Goal: Information Seeking & Learning: Learn about a topic

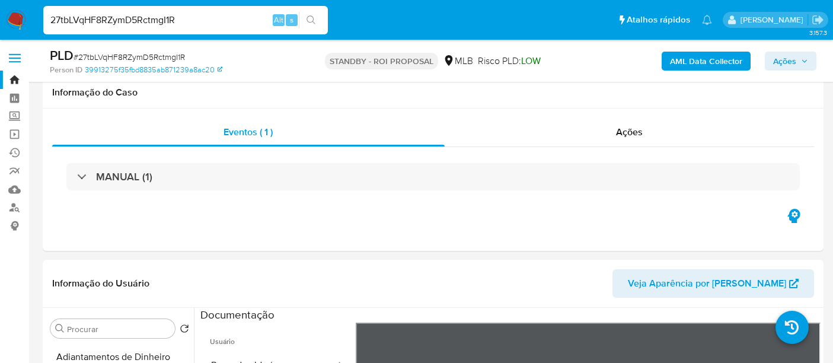
select select "10"
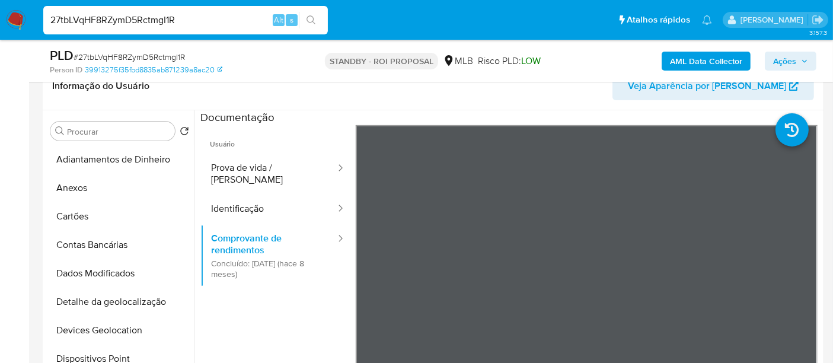
scroll to position [162, 0]
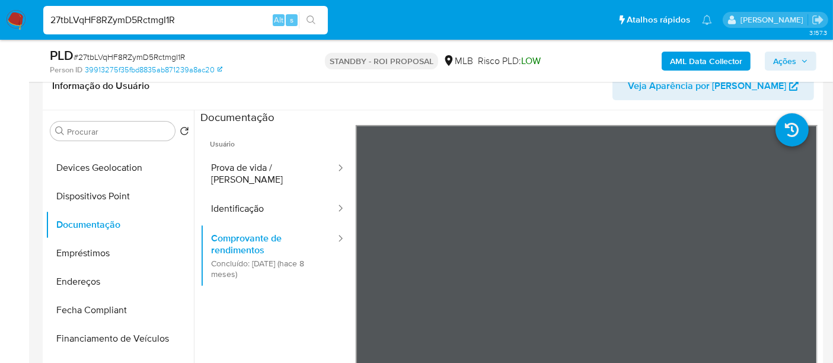
click at [177, 24] on input "27tbLVqHF8RZymD5RctmgI1R" at bounding box center [185, 19] width 285 height 15
paste input "agj6H1WmDZUsW0DW9mnp30bH"
type input "agj6H1WmDZUsW0DW9mnp30bH"
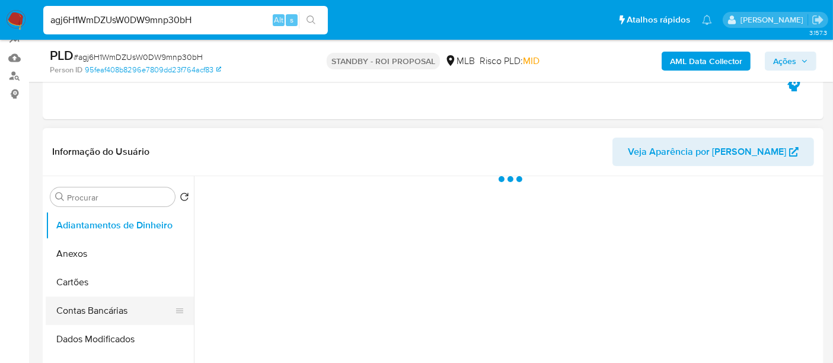
scroll to position [263, 0]
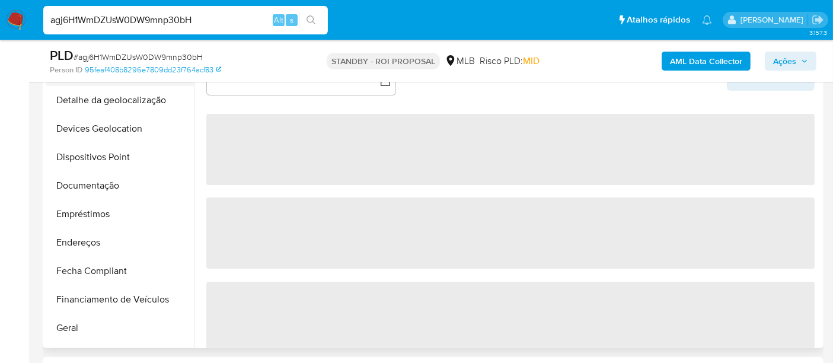
select select "10"
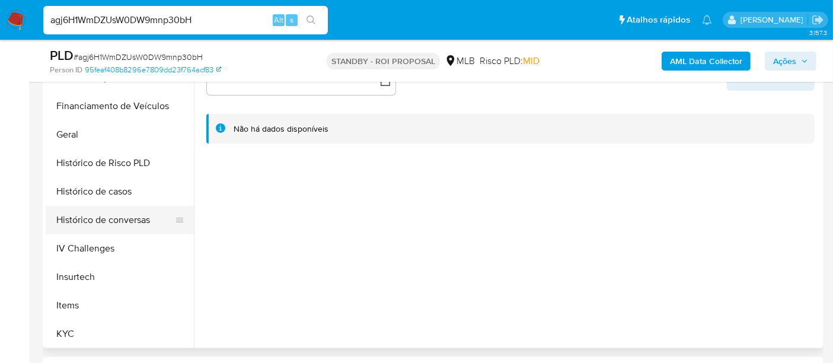
scroll to position [395, 0]
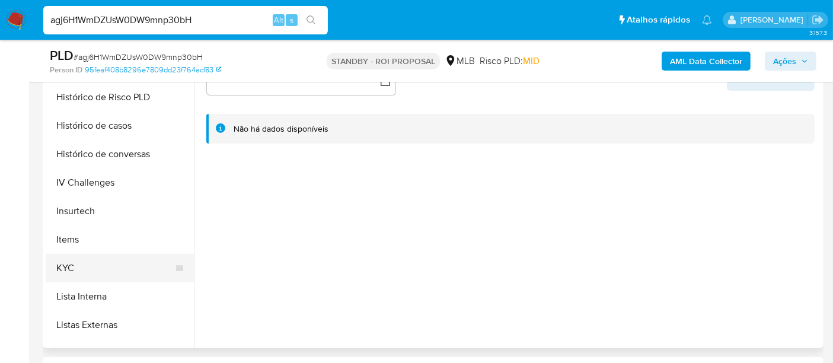
click at [69, 264] on button "KYC" at bounding box center [115, 268] width 139 height 28
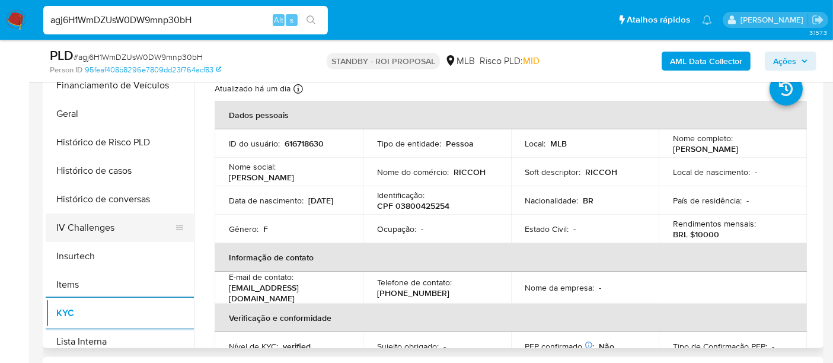
scroll to position [329, 0]
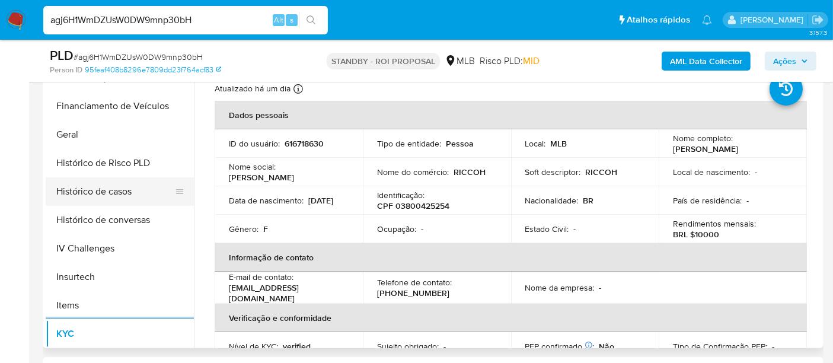
click at [123, 192] on button "Histórico de casos" at bounding box center [115, 191] width 139 height 28
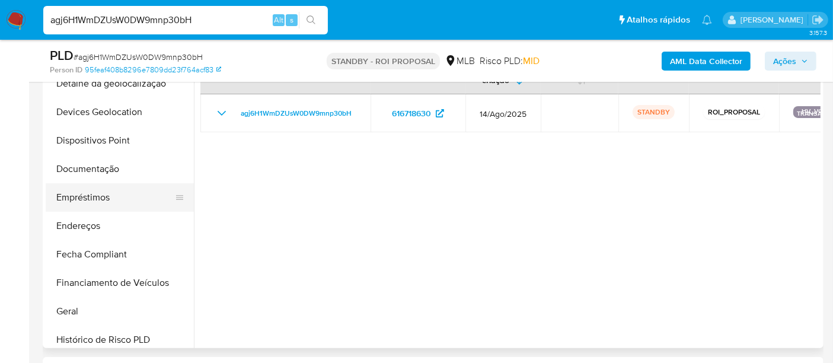
scroll to position [132, 0]
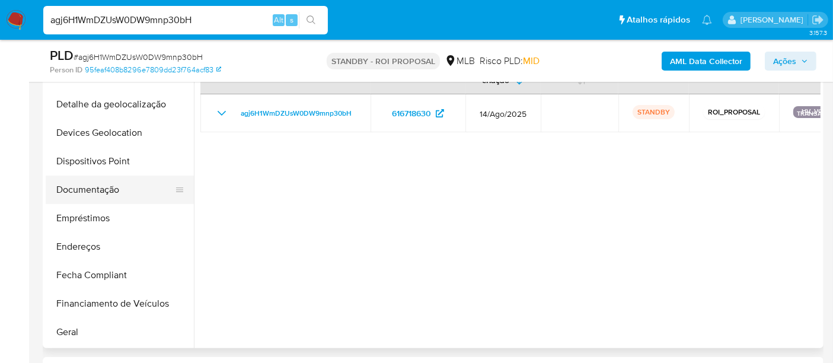
click at [107, 196] on button "Documentação" at bounding box center [115, 190] width 139 height 28
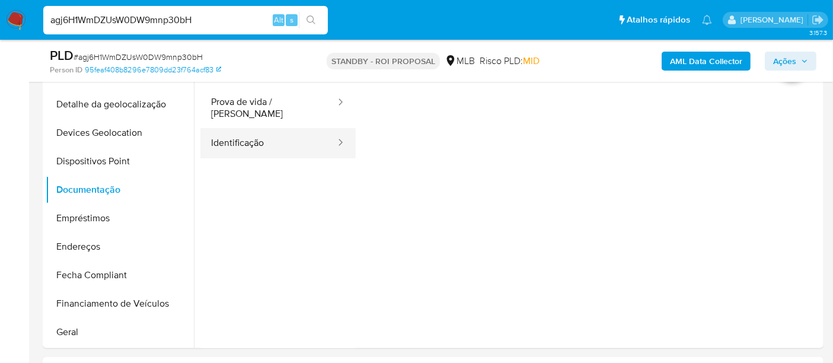
click at [241, 141] on button "Identificação" at bounding box center [268, 143] width 136 height 30
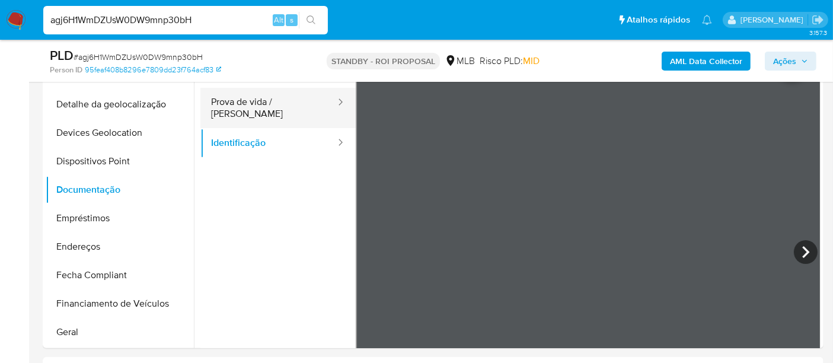
click at [285, 109] on button "Prova de vida / [PERSON_NAME]" at bounding box center [268, 108] width 136 height 40
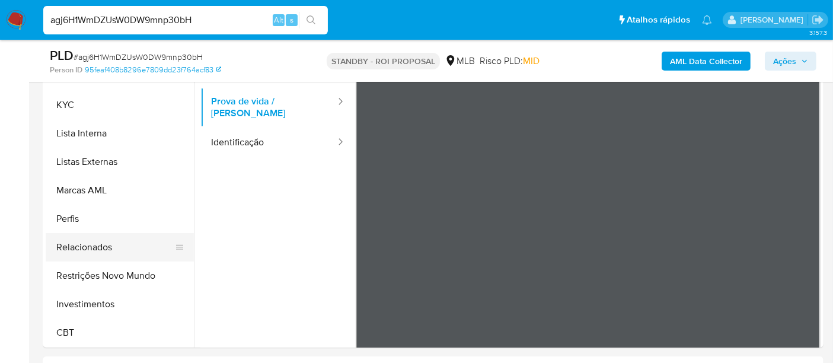
scroll to position [395, 0]
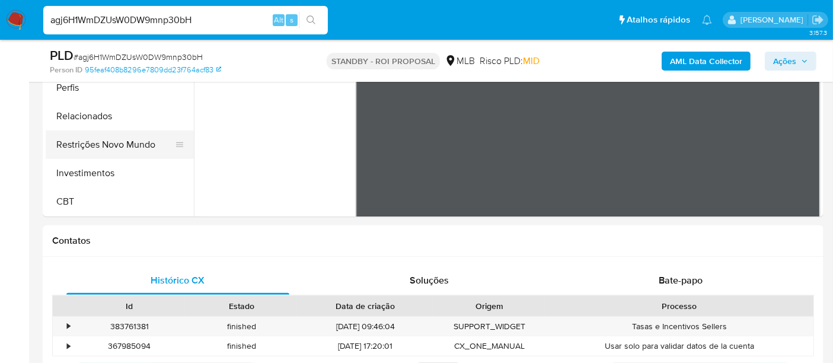
click at [129, 148] on button "Restrições Novo Mundo" at bounding box center [115, 144] width 139 height 28
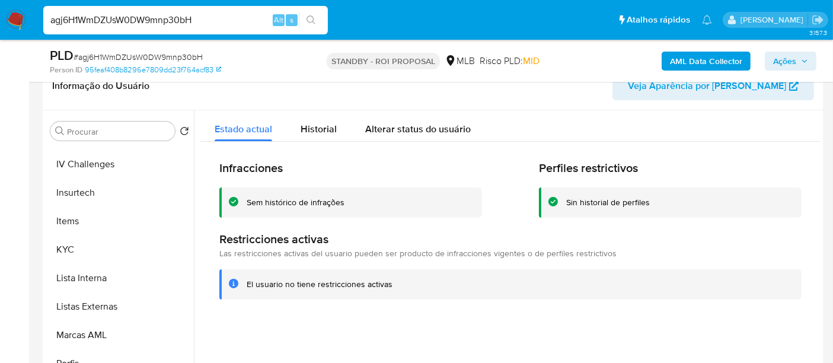
scroll to position [360, 0]
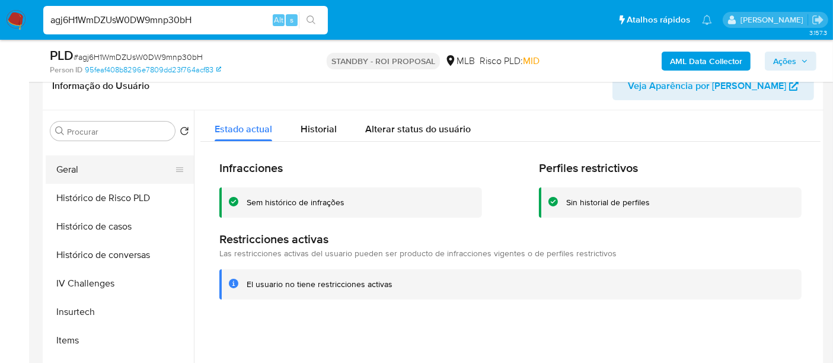
click at [66, 164] on button "Geral" at bounding box center [115, 169] width 139 height 28
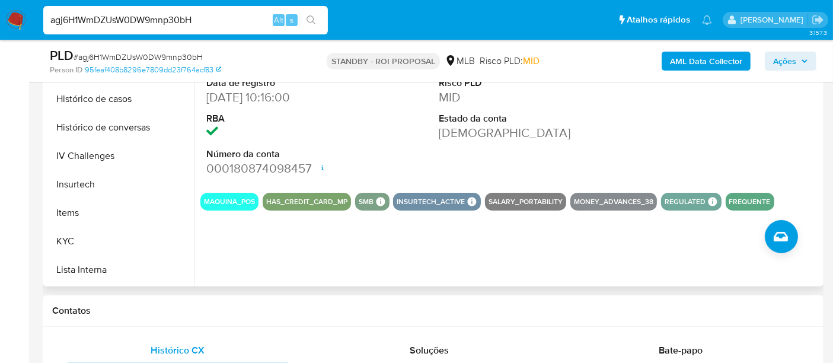
scroll to position [395, 0]
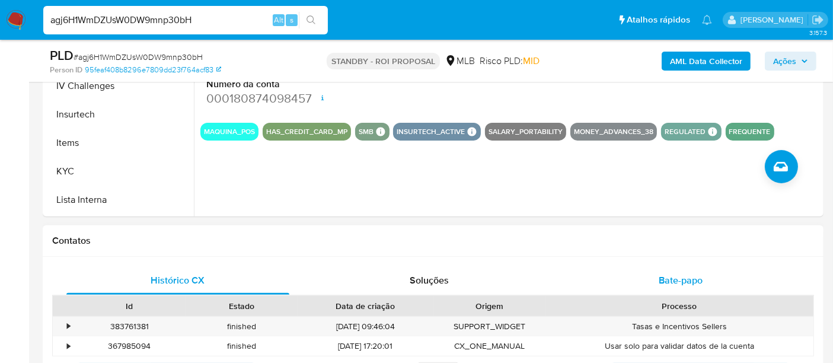
click at [661, 280] on span "Bate-papo" at bounding box center [681, 280] width 44 height 14
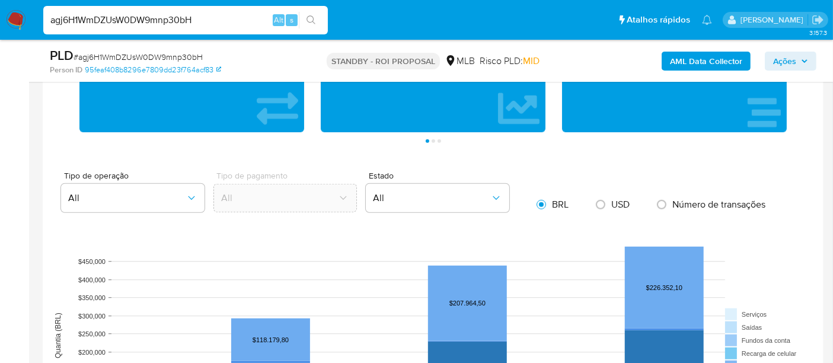
scroll to position [1119, 0]
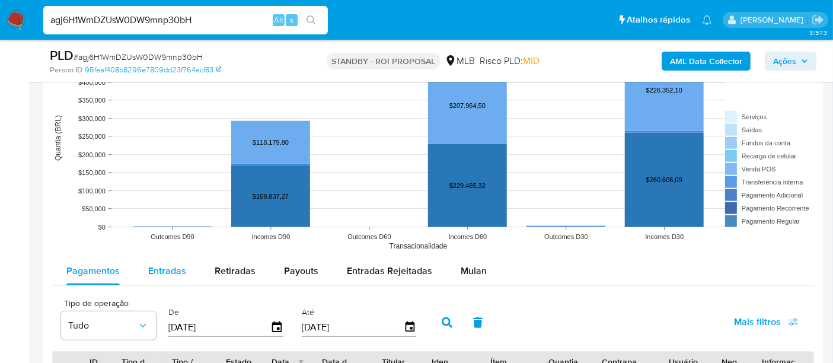
click at [174, 268] on span "Entradas" at bounding box center [167, 271] width 38 height 14
select select "10"
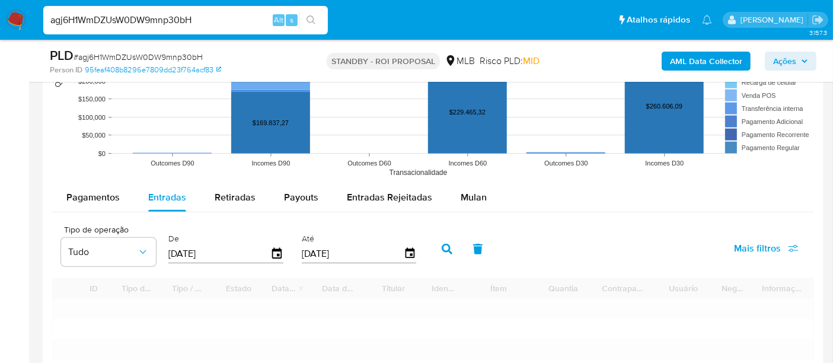
scroll to position [1252, 0]
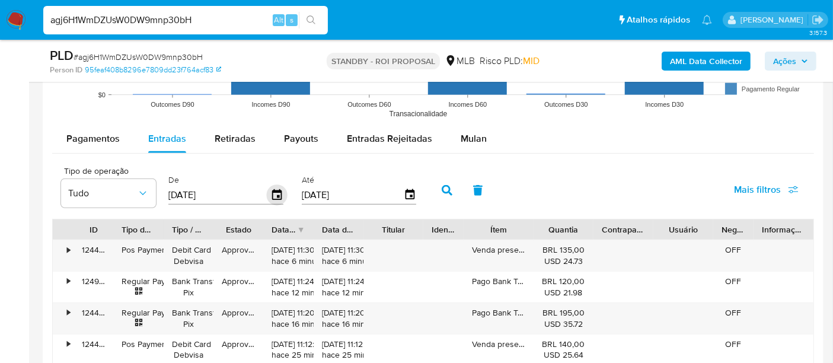
click at [277, 191] on icon "button" at bounding box center [276, 194] width 9 height 11
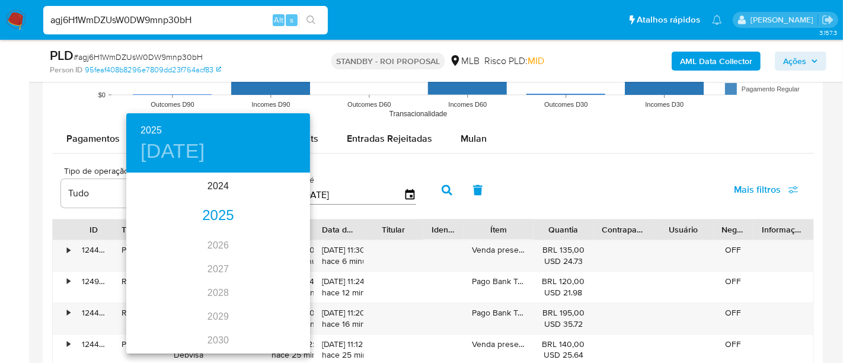
click at [230, 213] on div "2025" at bounding box center [218, 216] width 184 height 24
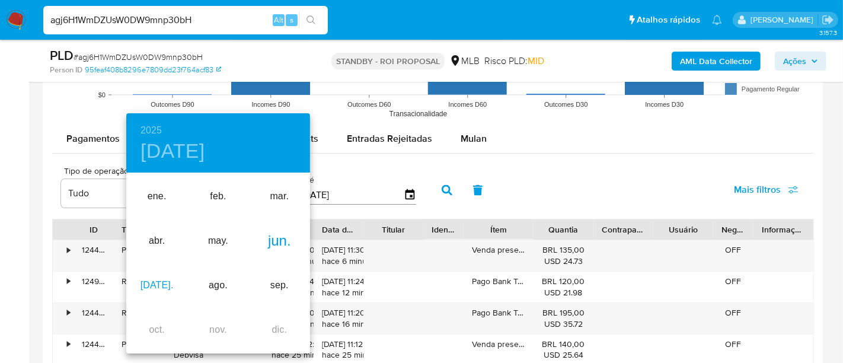
click at [158, 279] on div "[DATE]." at bounding box center [156, 285] width 61 height 44
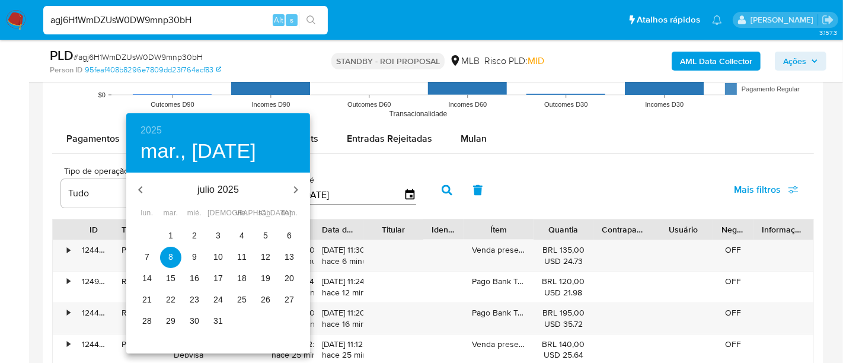
click at [170, 235] on p "1" at bounding box center [170, 235] width 5 height 12
type input "[DATE]"
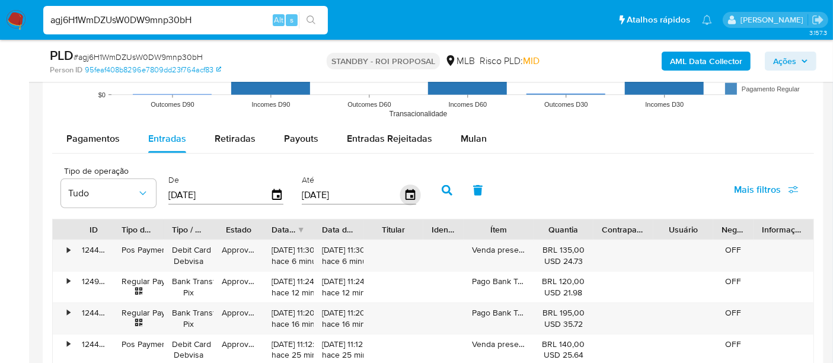
click at [405, 196] on icon "button" at bounding box center [409, 194] width 9 height 11
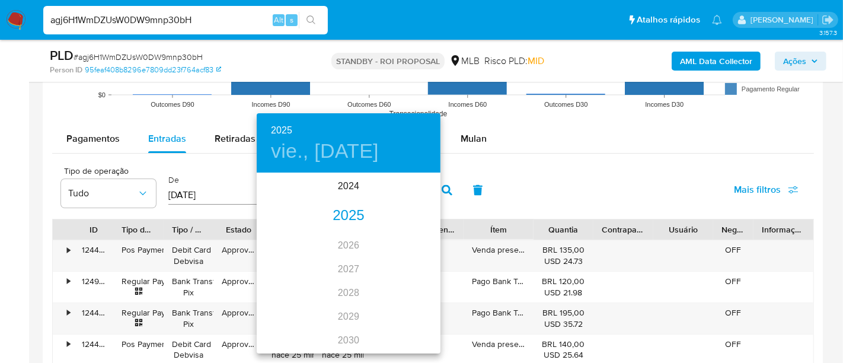
click at [357, 216] on div "2025" at bounding box center [349, 216] width 184 height 24
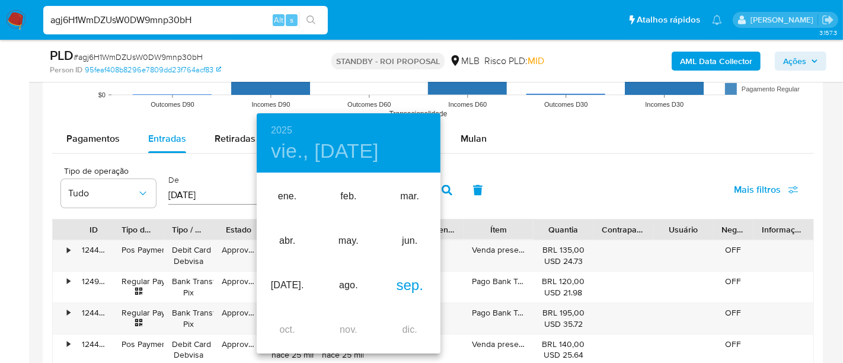
click at [416, 289] on div "sep." at bounding box center [409, 285] width 61 height 44
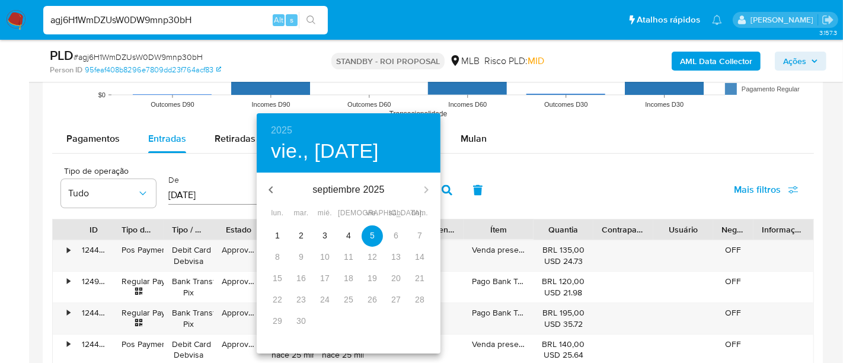
click at [302, 238] on p "2" at bounding box center [301, 235] width 5 height 12
type input "[DATE]"
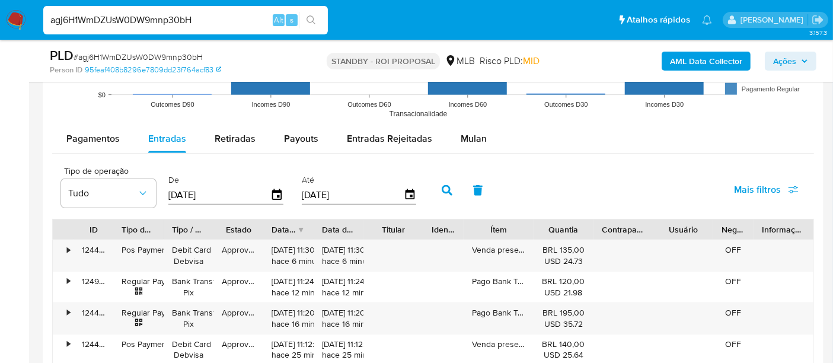
click at [754, 185] on span "Mais filtros" at bounding box center [757, 190] width 47 height 28
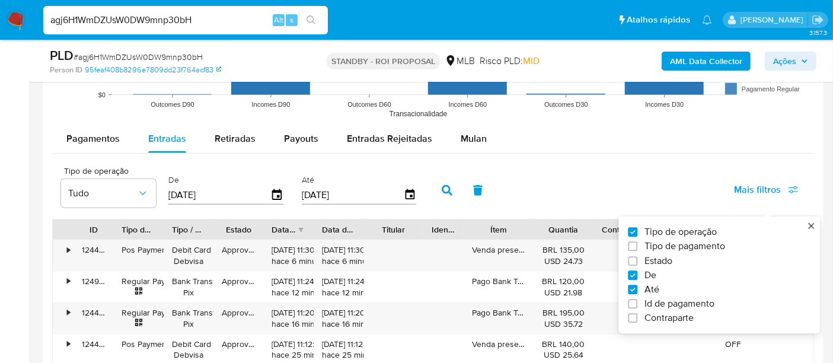
click at [647, 261] on span "Estado" at bounding box center [659, 261] width 28 height 12
click at [637, 261] on input "Estado" at bounding box center [632, 260] width 9 height 9
checkbox input "true"
type input "[DATE]"
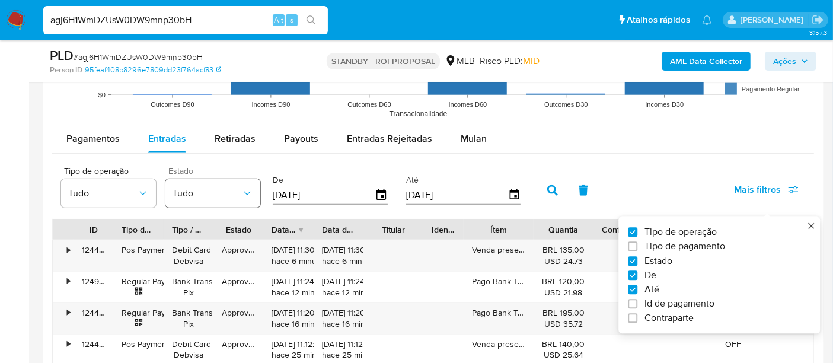
click at [216, 194] on span "Tudo" at bounding box center [207, 193] width 69 height 12
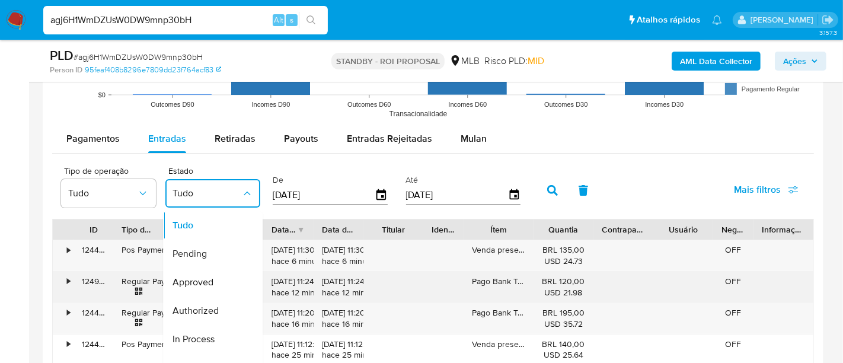
click at [201, 277] on span "Approved" at bounding box center [193, 282] width 41 height 12
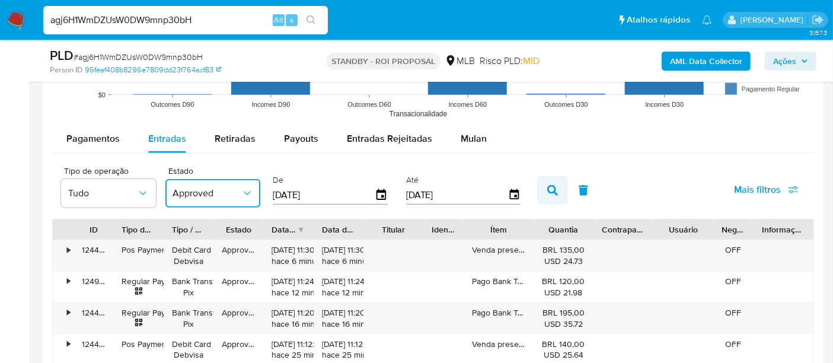
click at [548, 194] on icon "button" at bounding box center [552, 190] width 11 height 11
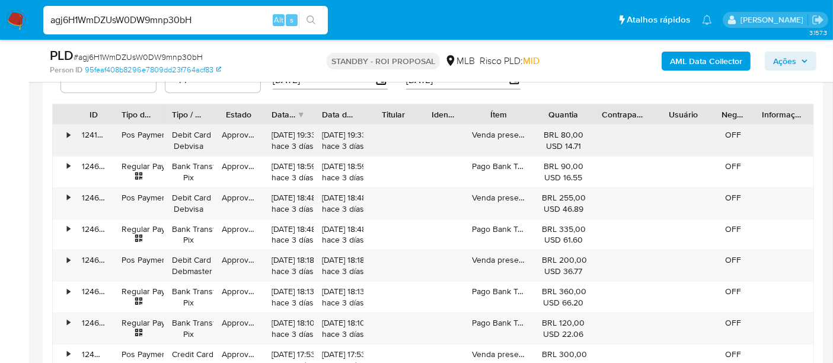
scroll to position [1383, 0]
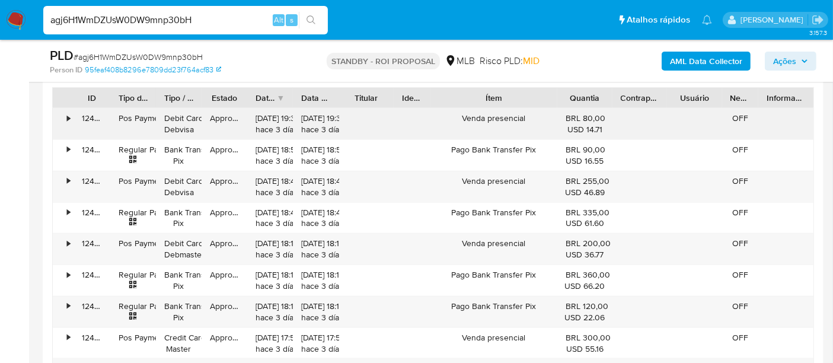
drag, startPoint x: 539, startPoint y: 102, endPoint x: 596, endPoint y: 111, distance: 57.6
click at [596, 111] on div "ID Tipo de operação Tipo / Método Estado Data de criação Data de aprovação Titu…" at bounding box center [433, 254] width 762 height 334
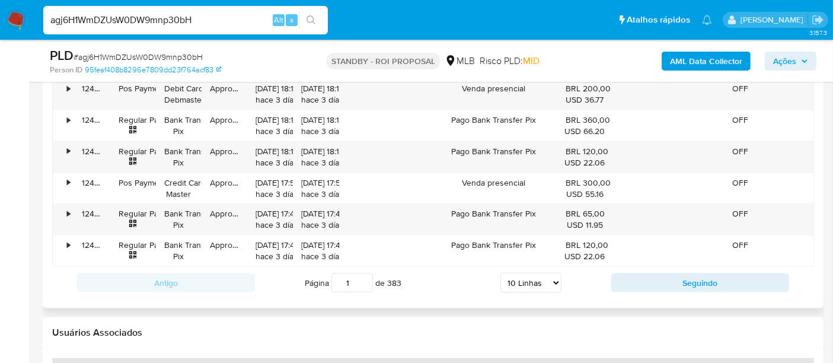
scroll to position [1581, 0]
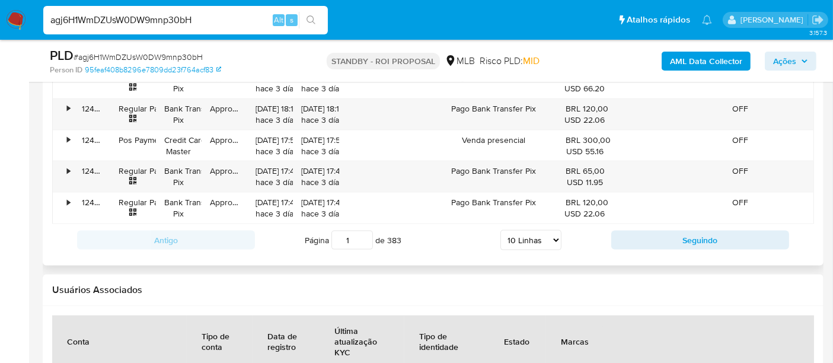
click at [547, 232] on select "5 Linhas 10 Linhas 20 Linhas 25 Linhas 50 Linhas 100 Linhas" at bounding box center [530, 240] width 61 height 20
select select "100"
click at [501, 230] on select "5 Linhas 10 Linhas 20 Linhas 25 Linhas 50 Linhas 100 Linhas" at bounding box center [530, 240] width 61 height 20
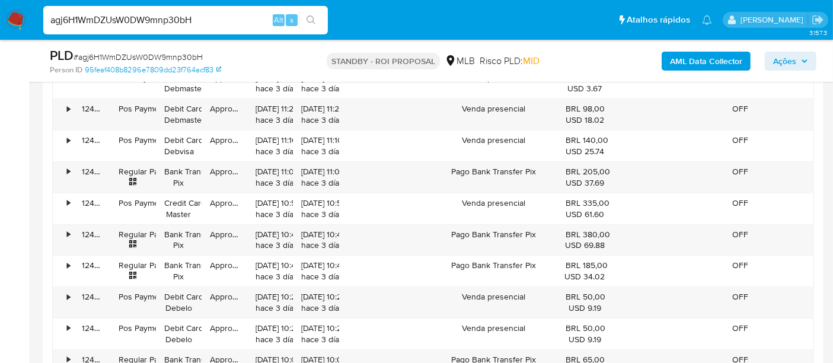
scroll to position [4348, 0]
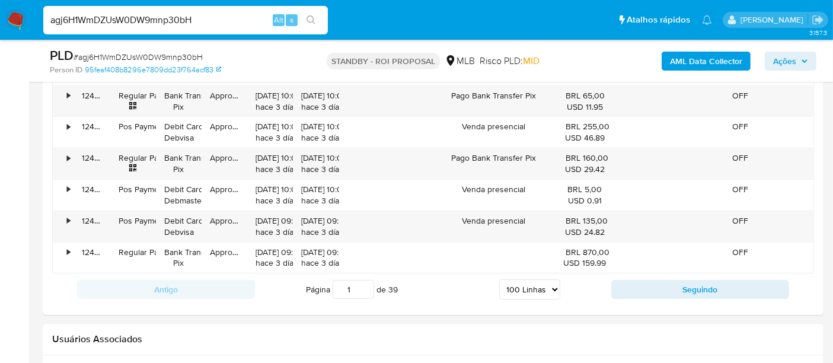
click at [145, 15] on input "agj6H1WmDZUsW0DW9mnp30bH" at bounding box center [185, 19] width 285 height 15
paste input "9bWxLIUfrBeWYSFKdE6D6SGL"
type input "9bWxLIUfrBeWYSFKdE6D6SGL"
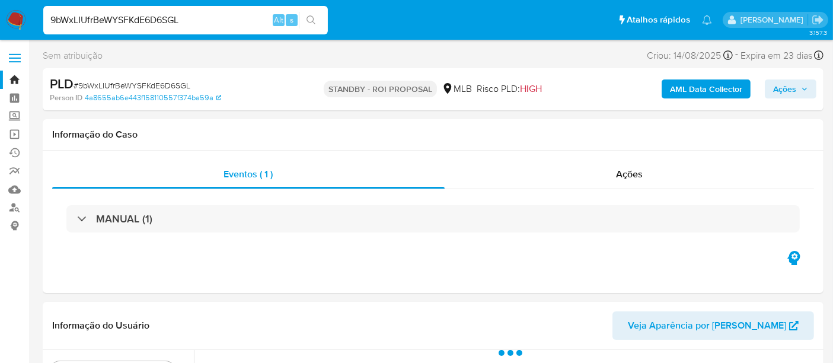
select select "10"
click at [171, 25] on input "9bWxLIUfrBeWYSFKdE6D6SGL" at bounding box center [185, 19] width 285 height 15
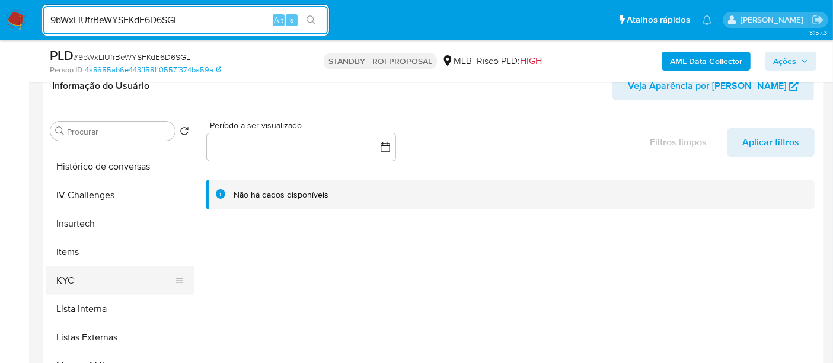
scroll to position [461, 0]
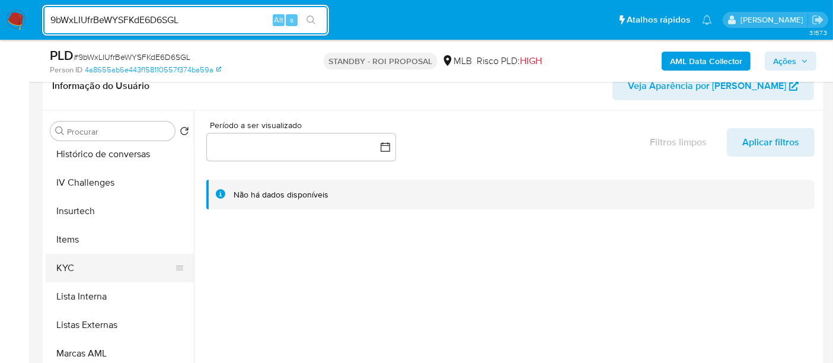
click at [62, 266] on button "KYC" at bounding box center [115, 268] width 139 height 28
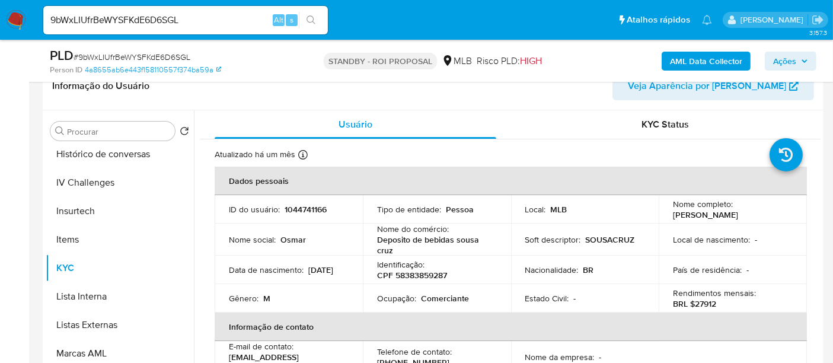
click at [588, 210] on div "Local : MLB" at bounding box center [585, 209] width 120 height 11
click at [594, 200] on td "Local : MLB" at bounding box center [585, 209] width 148 height 28
click at [194, 23] on input "9bWxLIUfrBeWYSFKdE6D6SGL" at bounding box center [185, 19] width 285 height 15
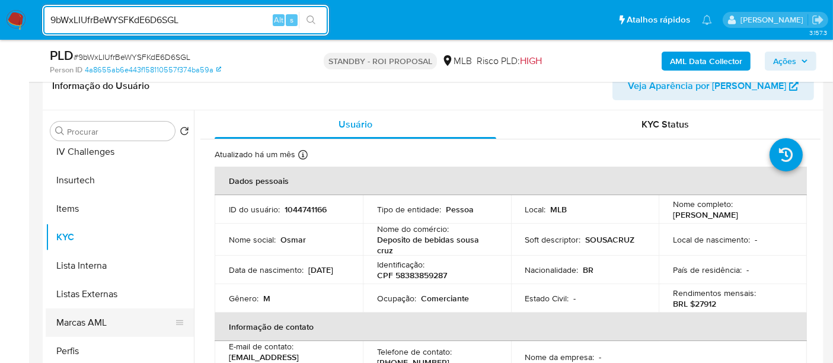
scroll to position [426, 0]
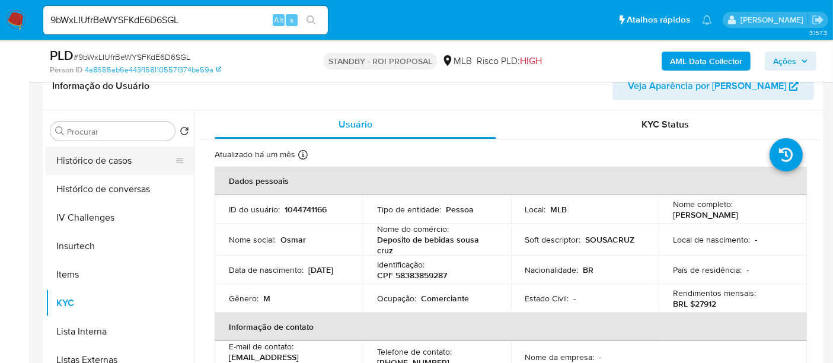
click at [105, 161] on button "Histórico de casos" at bounding box center [115, 160] width 139 height 28
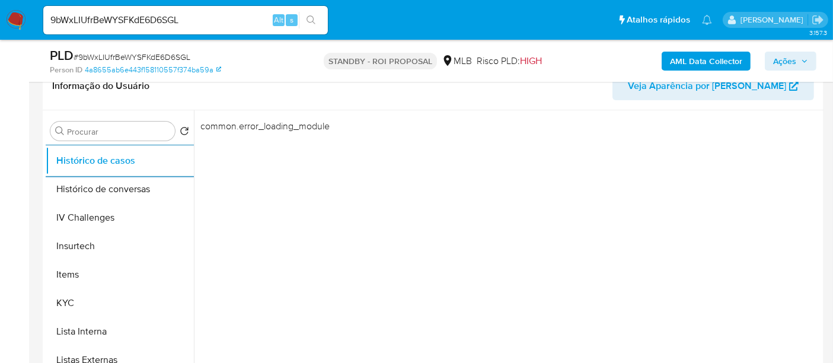
click at [165, 21] on input "9bWxLIUfrBeWYSFKdE6D6SGL" at bounding box center [185, 19] width 285 height 15
click at [165, 22] on input "9bWxLIUfrBeWYSFKdE6D6SGL" at bounding box center [185, 19] width 285 height 15
paste input "2447738339"
type input "2447738339"
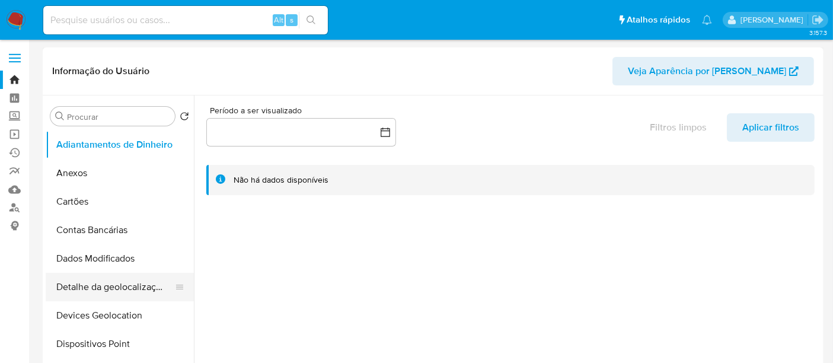
scroll to position [66, 0]
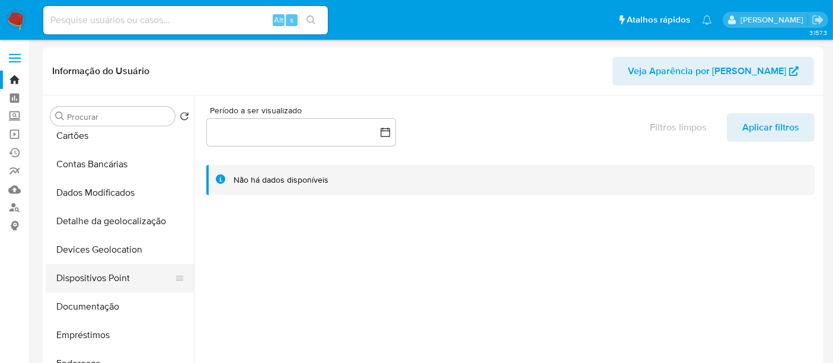
select select "10"
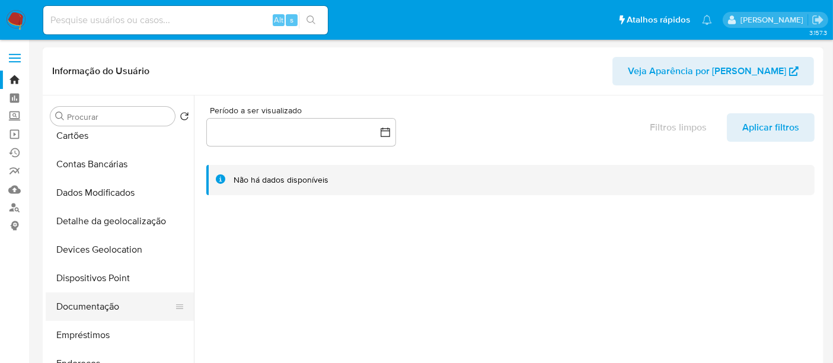
click at [105, 302] on button "Documentação" at bounding box center [115, 306] width 139 height 28
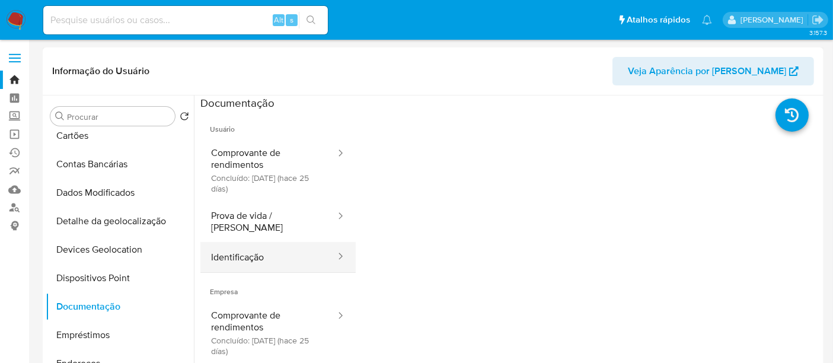
click at [235, 250] on button "Identificação" at bounding box center [268, 257] width 136 height 30
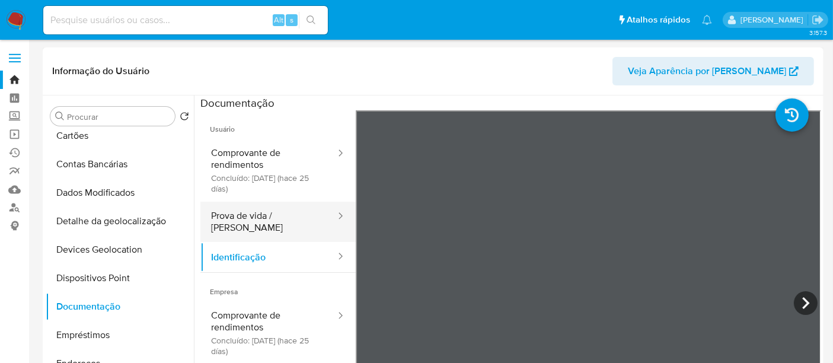
click at [264, 218] on button "Prova de vida / [PERSON_NAME]" at bounding box center [268, 222] width 136 height 40
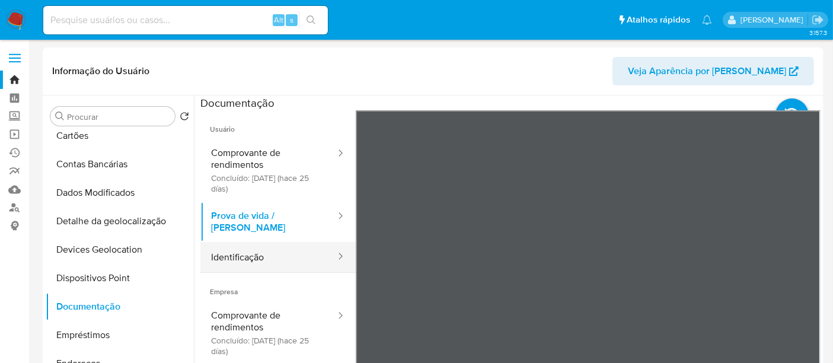
click at [273, 251] on button "Identificação" at bounding box center [268, 257] width 136 height 30
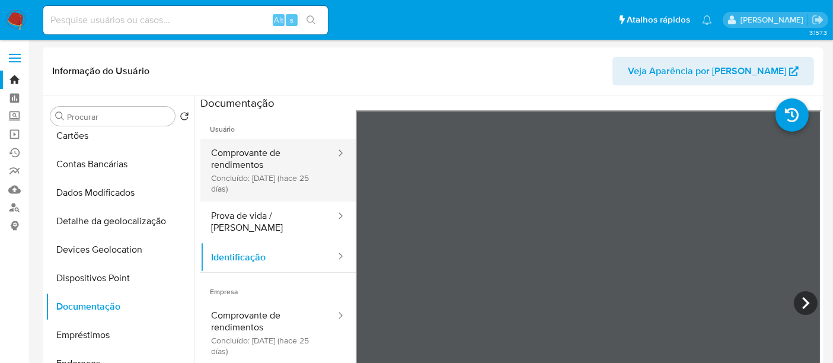
click at [250, 169] on button "Comprovante de rendimentos Concluído: [DATE] (hace 25 días)" at bounding box center [268, 170] width 136 height 63
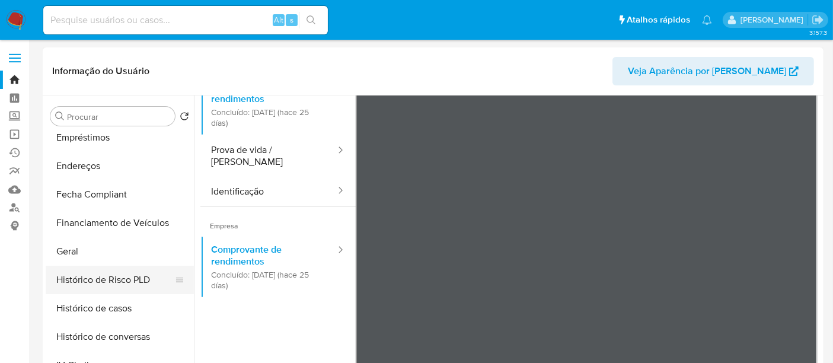
scroll to position [395, 0]
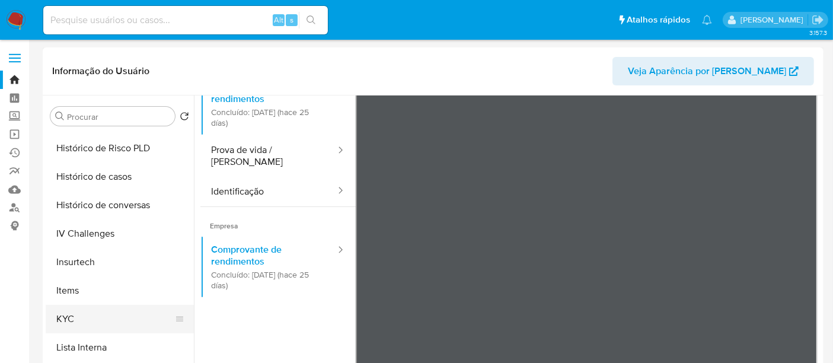
click at [59, 315] on button "KYC" at bounding box center [115, 319] width 139 height 28
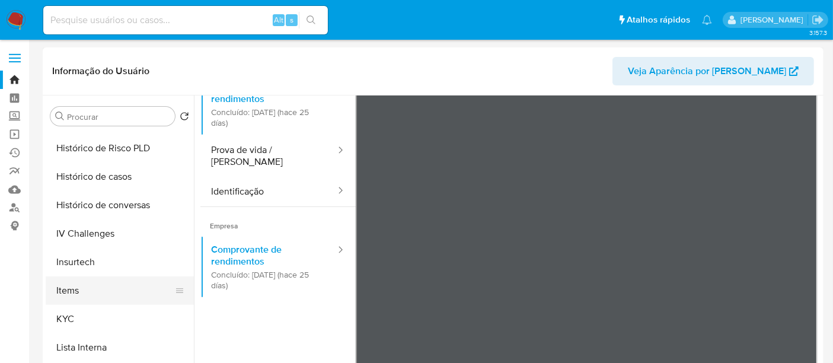
scroll to position [0, 0]
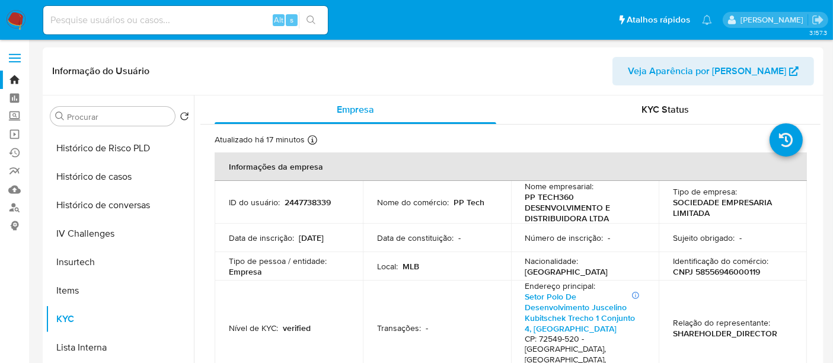
click at [706, 270] on p "CNPJ 58556946000119" at bounding box center [716, 271] width 87 height 11
copy p "58556946000119"
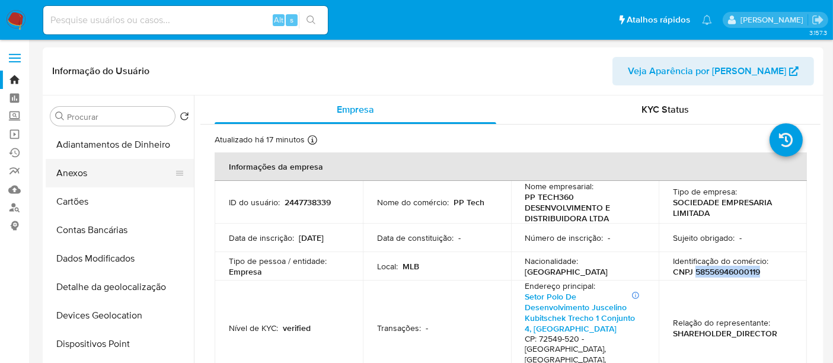
click at [79, 173] on button "Anexos" at bounding box center [115, 173] width 139 height 28
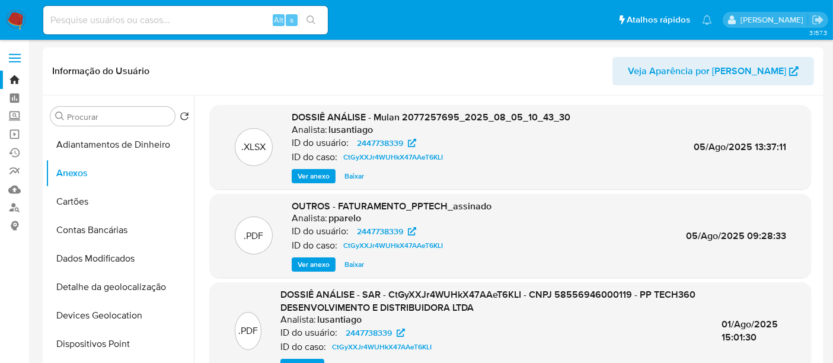
click at [315, 179] on span "Ver anexo" at bounding box center [314, 176] width 32 height 12
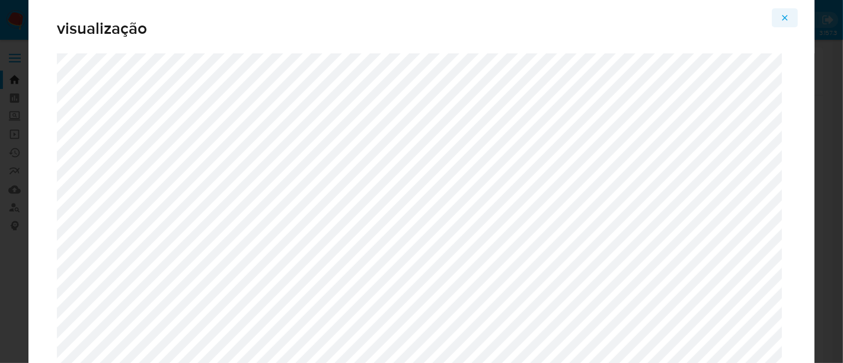
click at [782, 20] on icon "Attachment preview" at bounding box center [784, 17] width 9 height 9
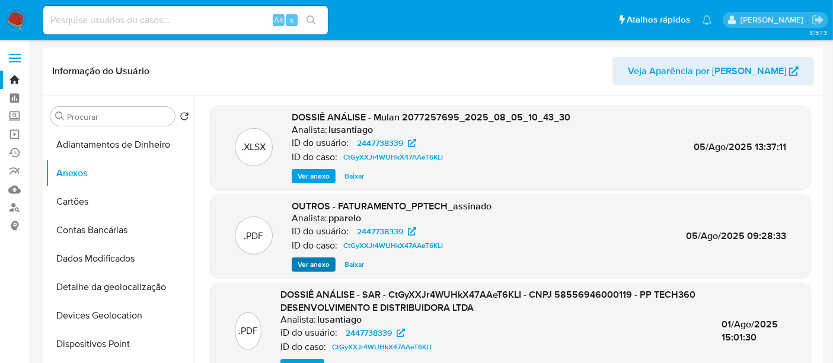
scroll to position [66, 0]
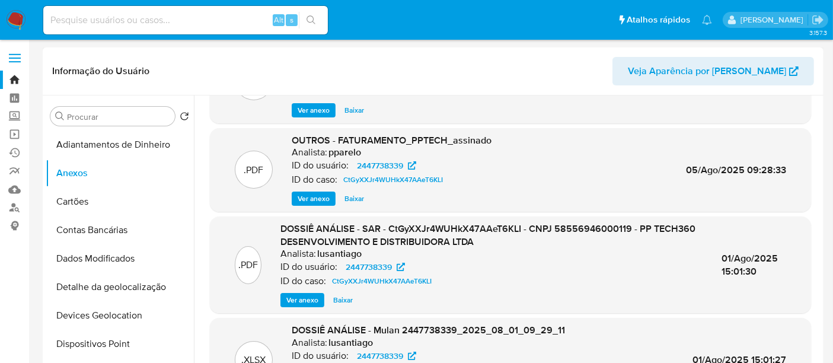
click at [303, 295] on span "Ver anexo" at bounding box center [302, 300] width 32 height 12
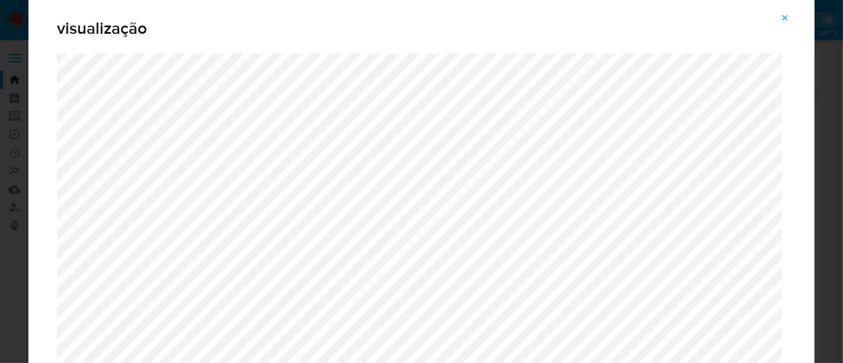
click at [786, 15] on icon "Attachment preview" at bounding box center [784, 17] width 9 height 9
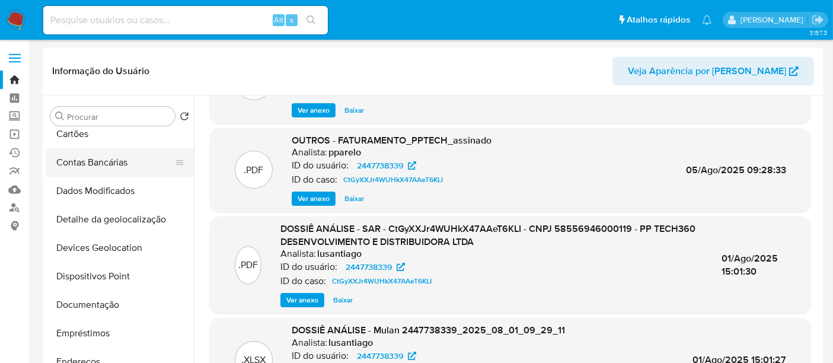
scroll to position [132, 0]
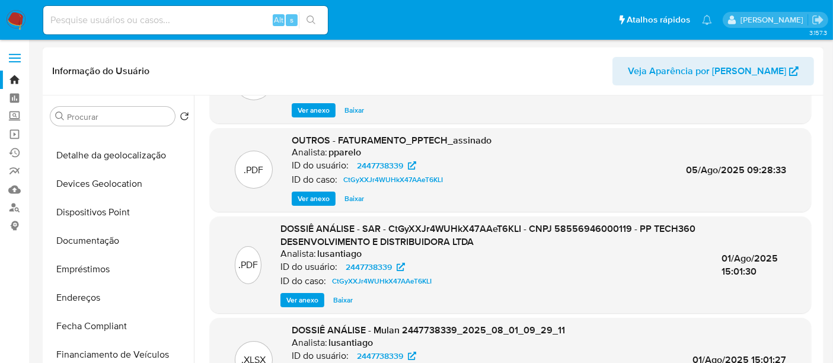
click at [105, 242] on button "Documentação" at bounding box center [120, 240] width 148 height 28
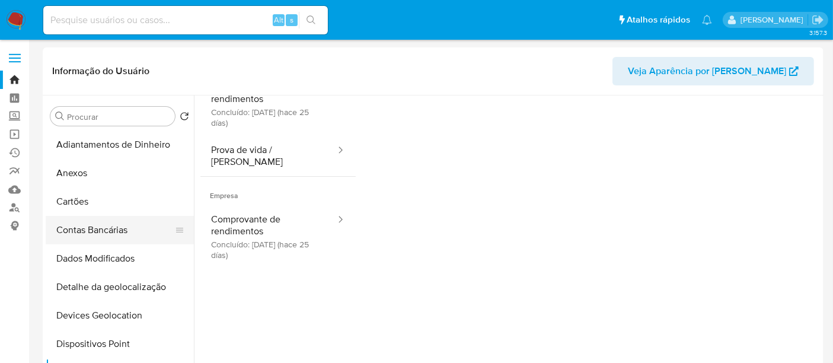
scroll to position [0, 0]
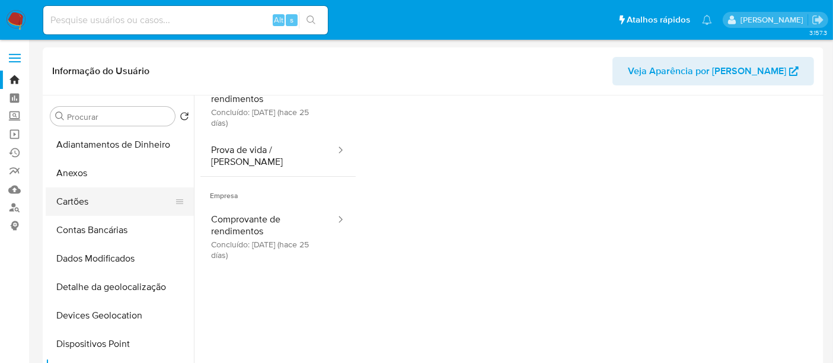
click at [79, 176] on button "Anexos" at bounding box center [120, 173] width 148 height 28
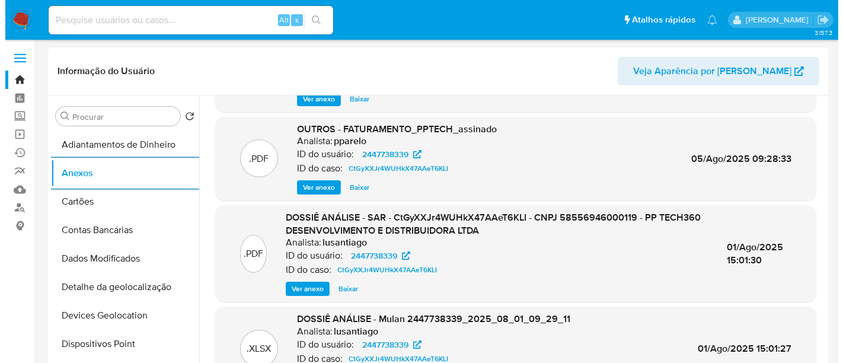
scroll to position [79, 0]
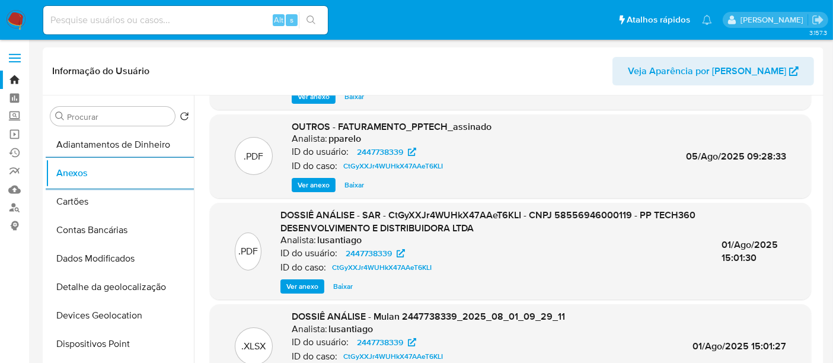
click at [299, 288] on span "Ver anexo" at bounding box center [302, 286] width 32 height 12
